Goal: Navigation & Orientation: Find specific page/section

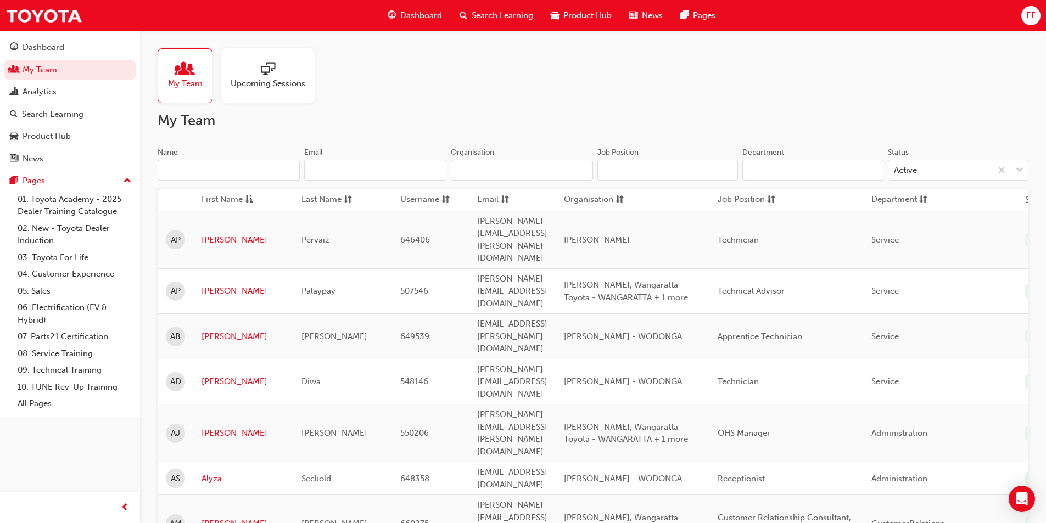
click at [264, 69] on span "sessionType_ONLINE_URL-icon" at bounding box center [268, 69] width 14 height 15
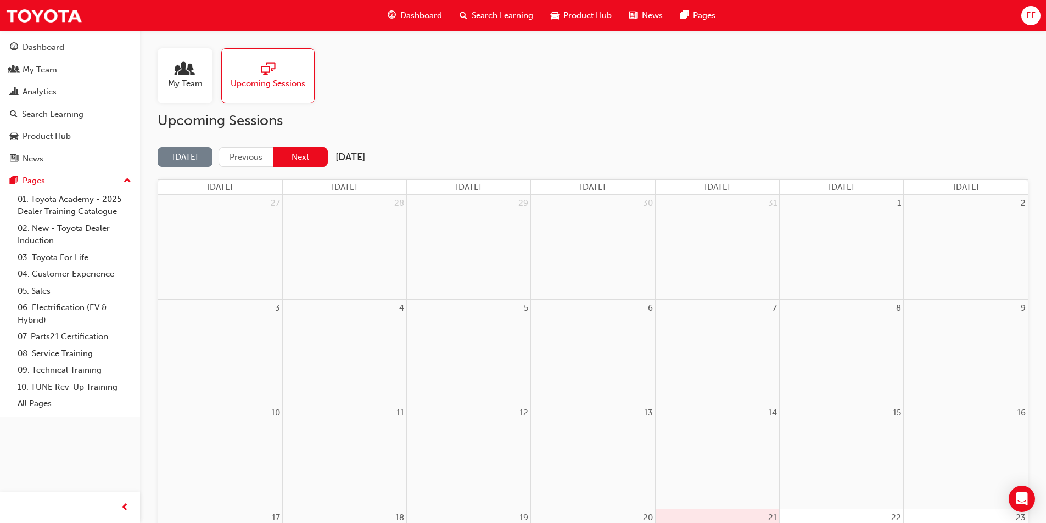
click at [297, 154] on button "Next" at bounding box center [300, 157] width 55 height 20
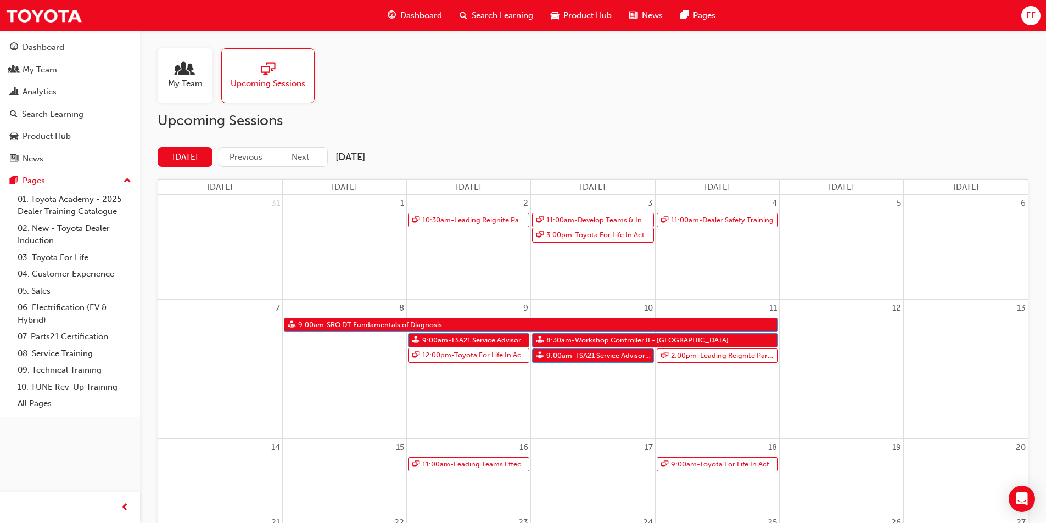
click at [625, 85] on div "My Team Upcoming Sessions" at bounding box center [593, 75] width 871 height 55
click at [453, 95] on div "My Team Upcoming Sessions" at bounding box center [593, 75] width 871 height 55
click at [587, 218] on link "11:00am - Develop Teams & Individuals" at bounding box center [592, 220] width 121 height 15
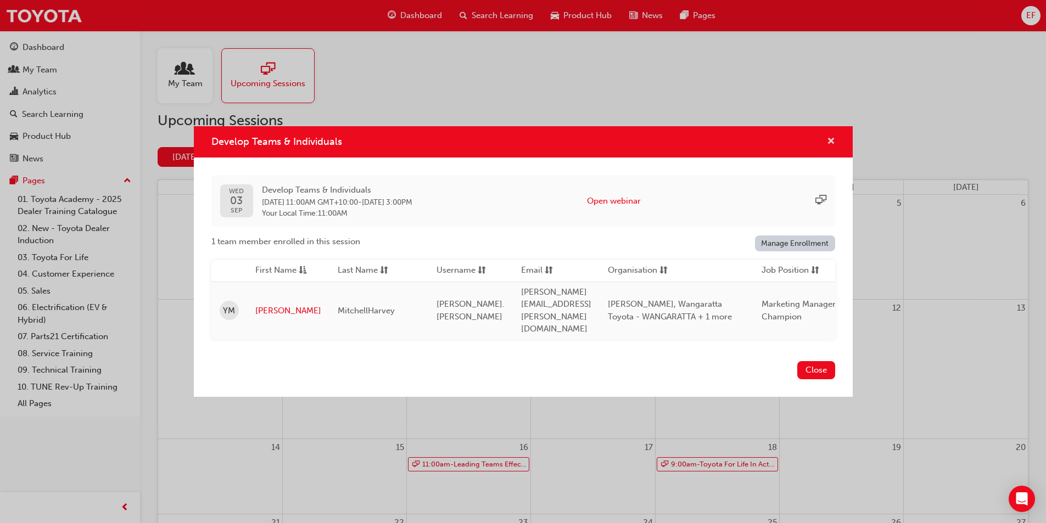
click at [828, 144] on span "cross-icon" at bounding box center [831, 142] width 8 height 10
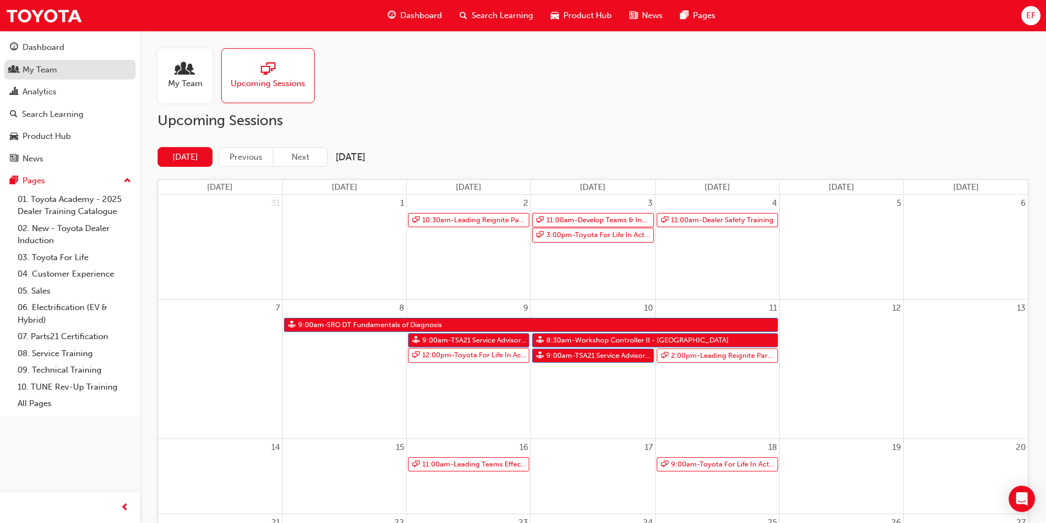
click at [83, 70] on div "My Team" at bounding box center [70, 70] width 120 height 14
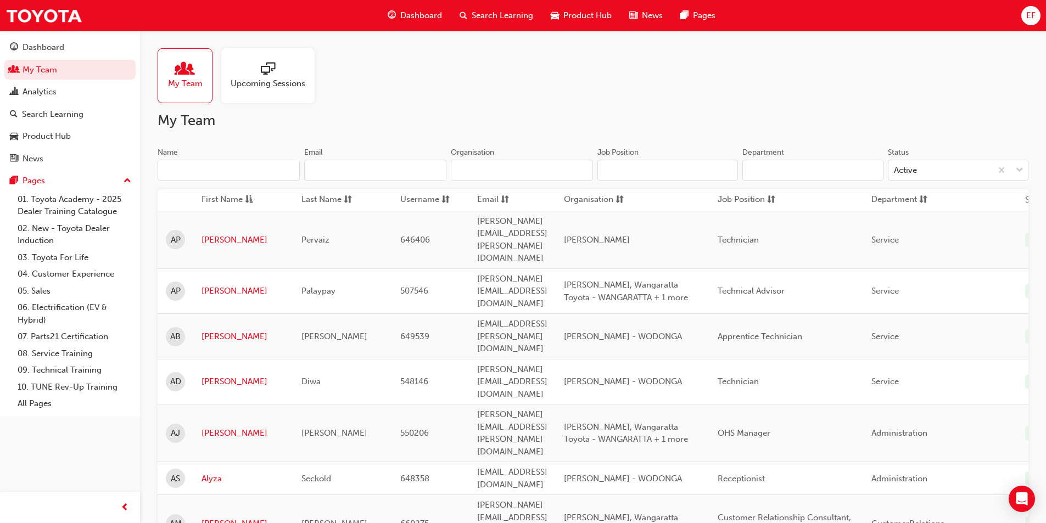
click at [358, 58] on div "My Team Upcoming Sessions" at bounding box center [593, 75] width 871 height 55
click at [387, 65] on div "My Team Upcoming Sessions" at bounding box center [593, 75] width 871 height 55
click at [379, 74] on div "My Team Upcoming Sessions" at bounding box center [593, 75] width 871 height 55
click at [398, 87] on div "My Team Upcoming Sessions" at bounding box center [593, 75] width 871 height 55
